Goal: Transaction & Acquisition: Purchase product/service

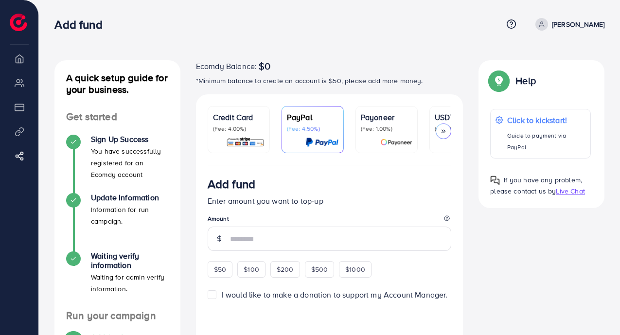
click at [445, 131] on icon at bounding box center [443, 131] width 7 height 7
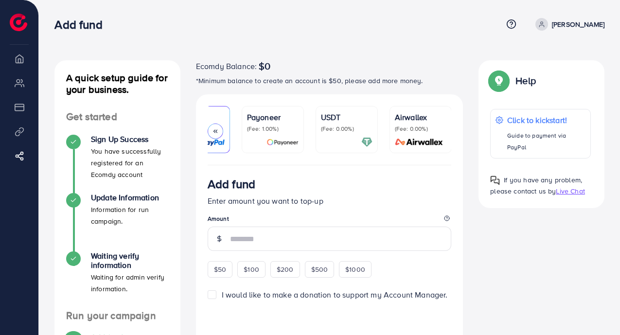
click at [213, 130] on icon at bounding box center [215, 131] width 7 height 7
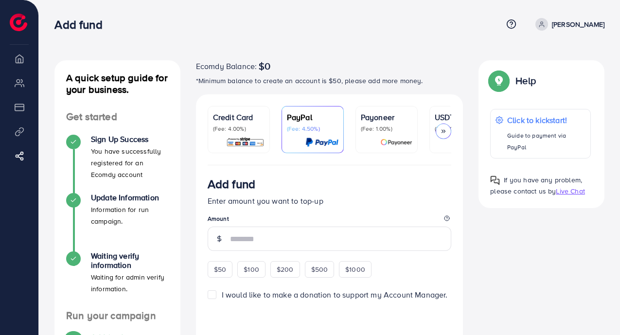
click at [244, 133] on div "Credit Card (Fee: 4.00%)" at bounding box center [239, 129] width 52 height 36
